Goal: Task Accomplishment & Management: Manage account settings

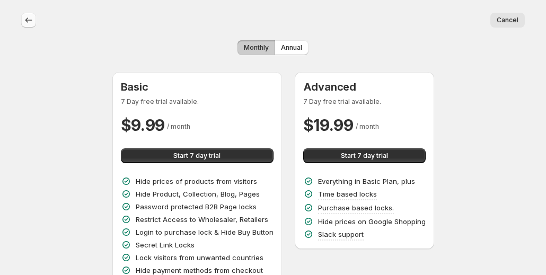
click at [30, 23] on icon "Back" at bounding box center [28, 20] width 11 height 11
click at [510, 17] on span "Cancel" at bounding box center [507, 20] width 22 height 8
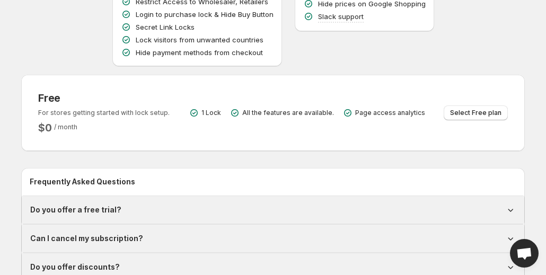
scroll to position [218, 0]
click at [468, 113] on span "Select Free plan" at bounding box center [475, 112] width 51 height 8
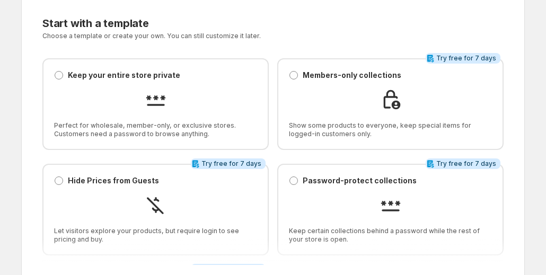
scroll to position [7, 0]
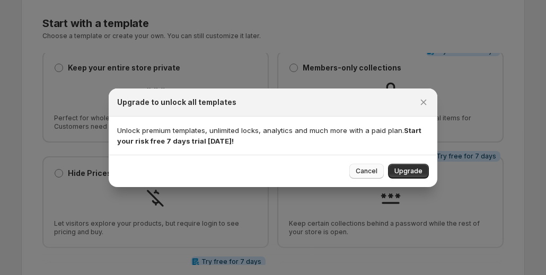
click at [380, 168] on button "Cancel" at bounding box center [366, 171] width 34 height 15
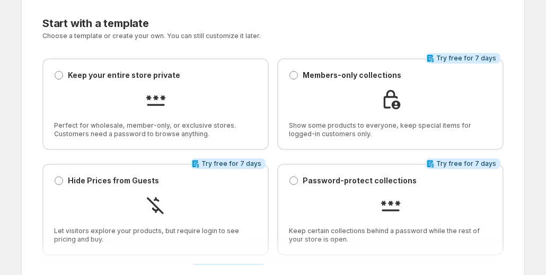
scroll to position [0, 0]
